Goal: Check status: Check status

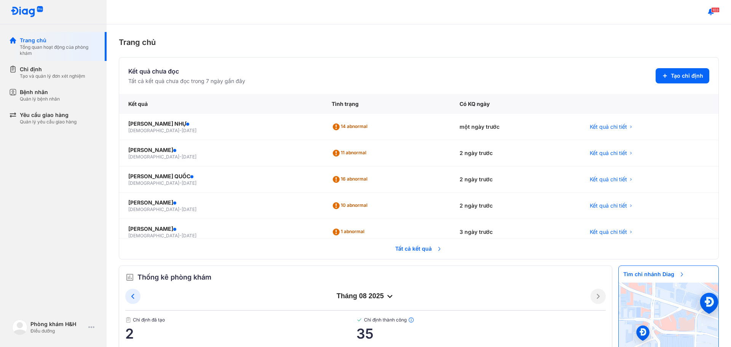
click at [408, 254] on span "Tất cả kết quả" at bounding box center [419, 248] width 56 height 17
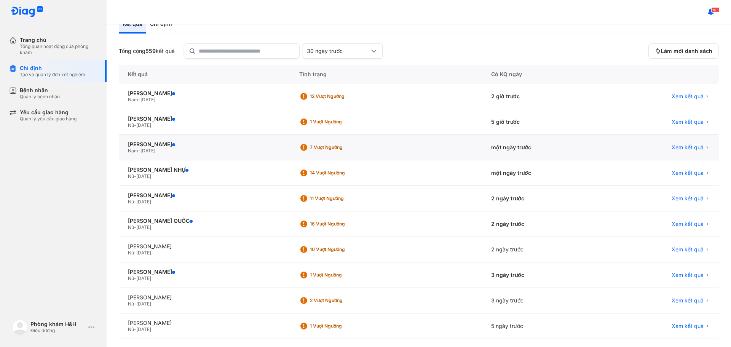
scroll to position [76, 0]
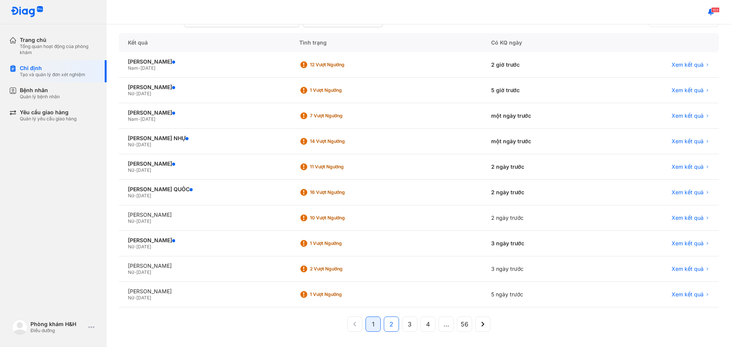
click at [389, 330] on button "2" at bounding box center [391, 324] width 15 height 15
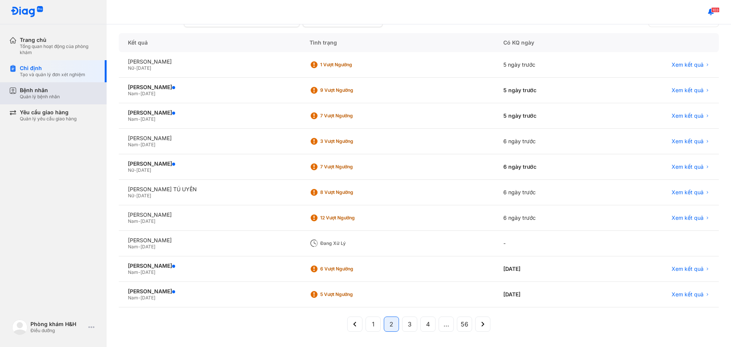
click at [67, 93] on div "Bệnh nhân Quản lý bệnh nhân" at bounding box center [59, 93] width 78 height 13
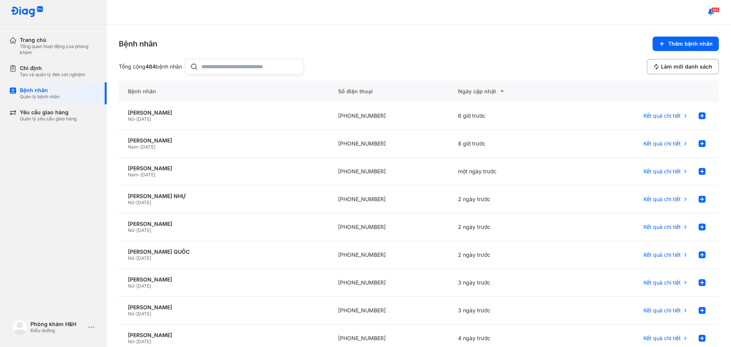
click at [219, 72] on input "text" at bounding box center [251, 66] width 98 height 15
type input "*"
type input "**"
click at [311, 148] on div "Nam - 02/01/1988" at bounding box center [224, 147] width 192 height 6
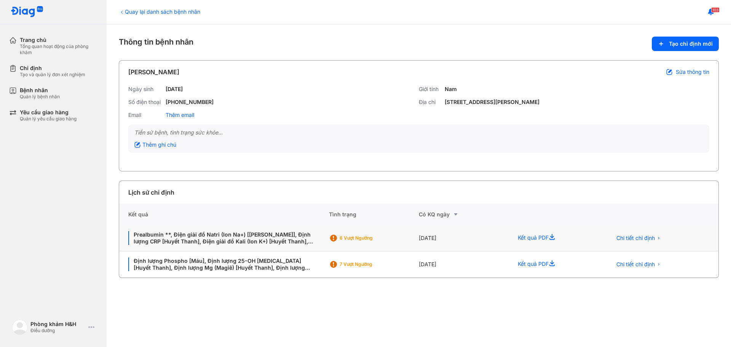
click at [530, 246] on div "Kết quả PDF" at bounding box center [556, 238] width 94 height 26
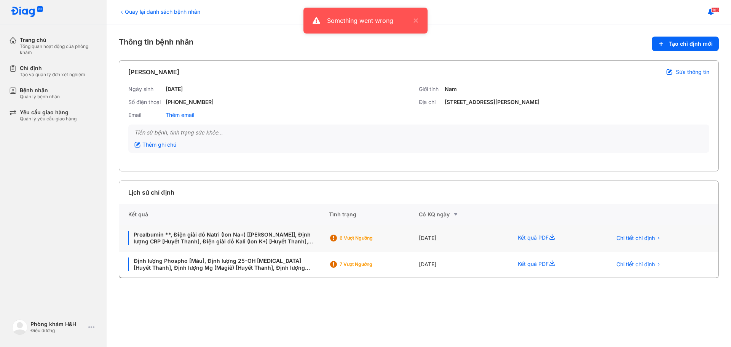
click at [530, 246] on div "Kết quả PDF" at bounding box center [556, 238] width 94 height 26
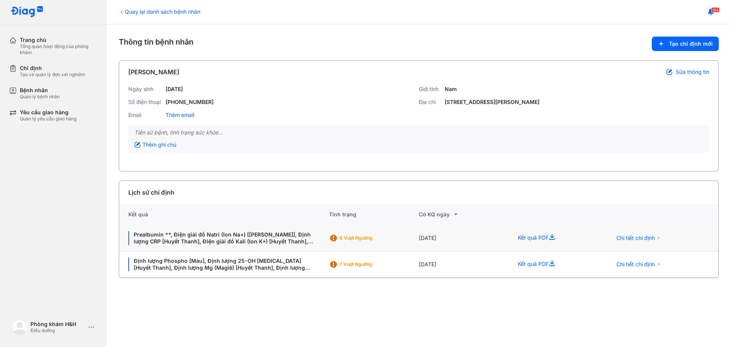
click at [654, 232] on div "Chi tiết chỉ định" at bounding box center [661, 238] width 116 height 26
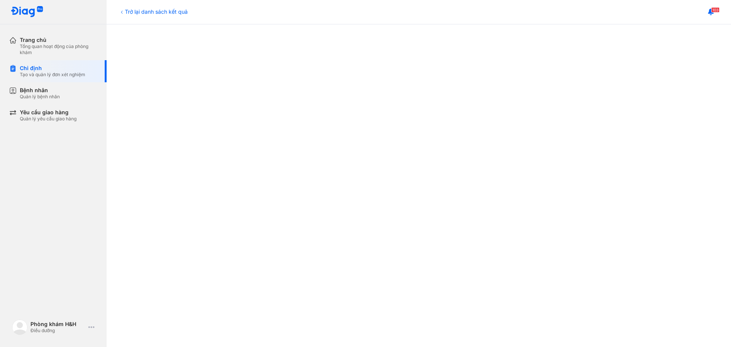
scroll to position [158, 0]
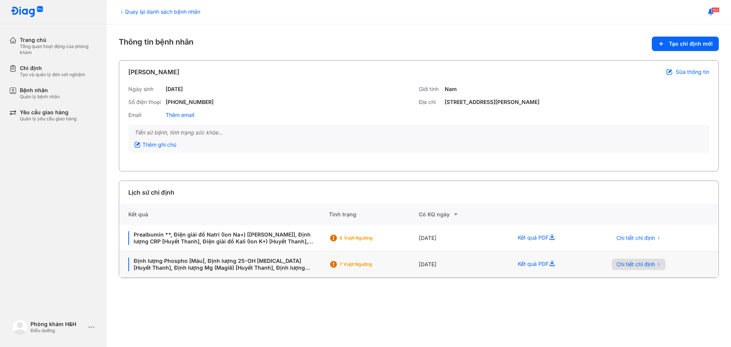
click at [634, 262] on span "Chi tiết chỉ định" at bounding box center [636, 264] width 38 height 7
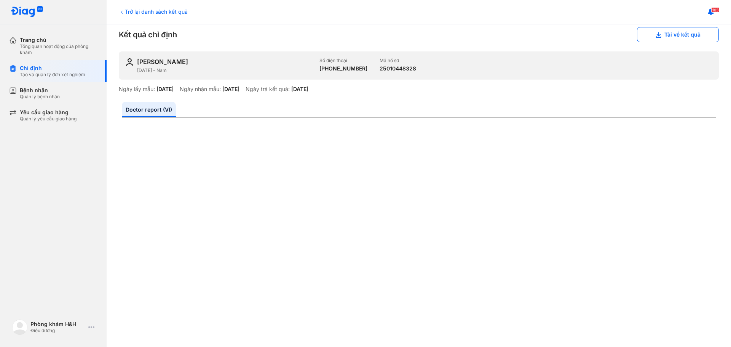
scroll to position [9, 0]
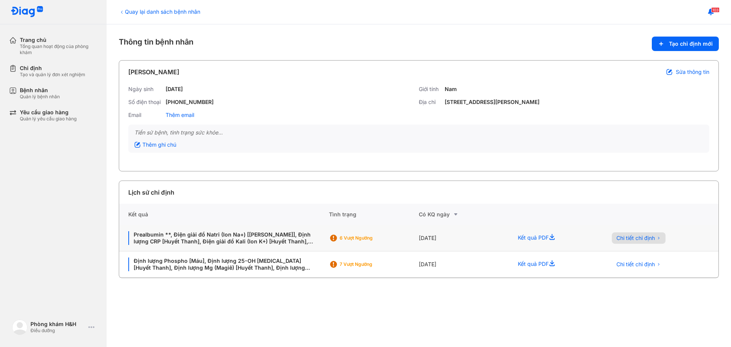
click at [633, 235] on span "Chi tiết chỉ định" at bounding box center [636, 238] width 38 height 7
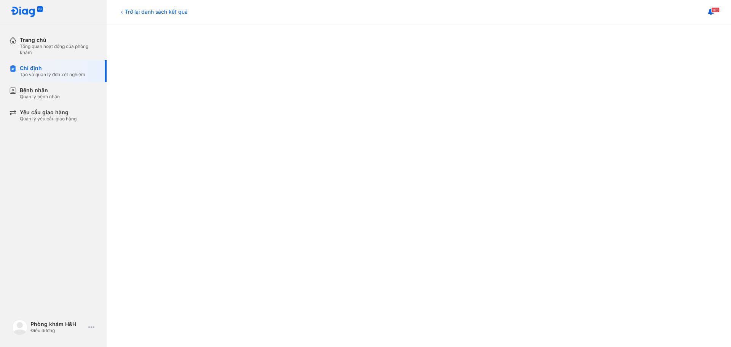
scroll to position [217, 0]
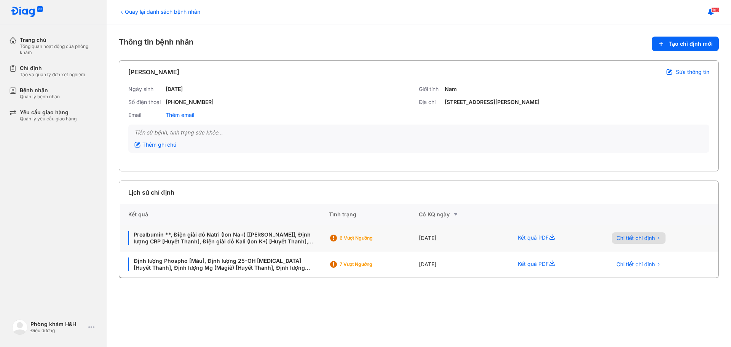
click at [633, 242] on button "Chi tiết chỉ định" at bounding box center [639, 237] width 54 height 11
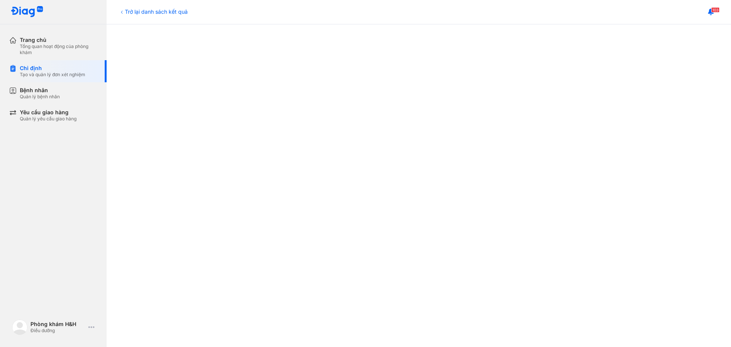
scroll to position [144, 0]
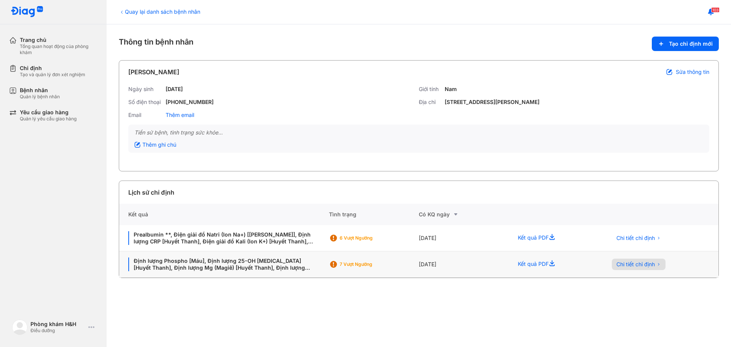
click at [633, 267] on span "Chi tiết chỉ định" at bounding box center [636, 264] width 38 height 7
